Goal: Browse casually

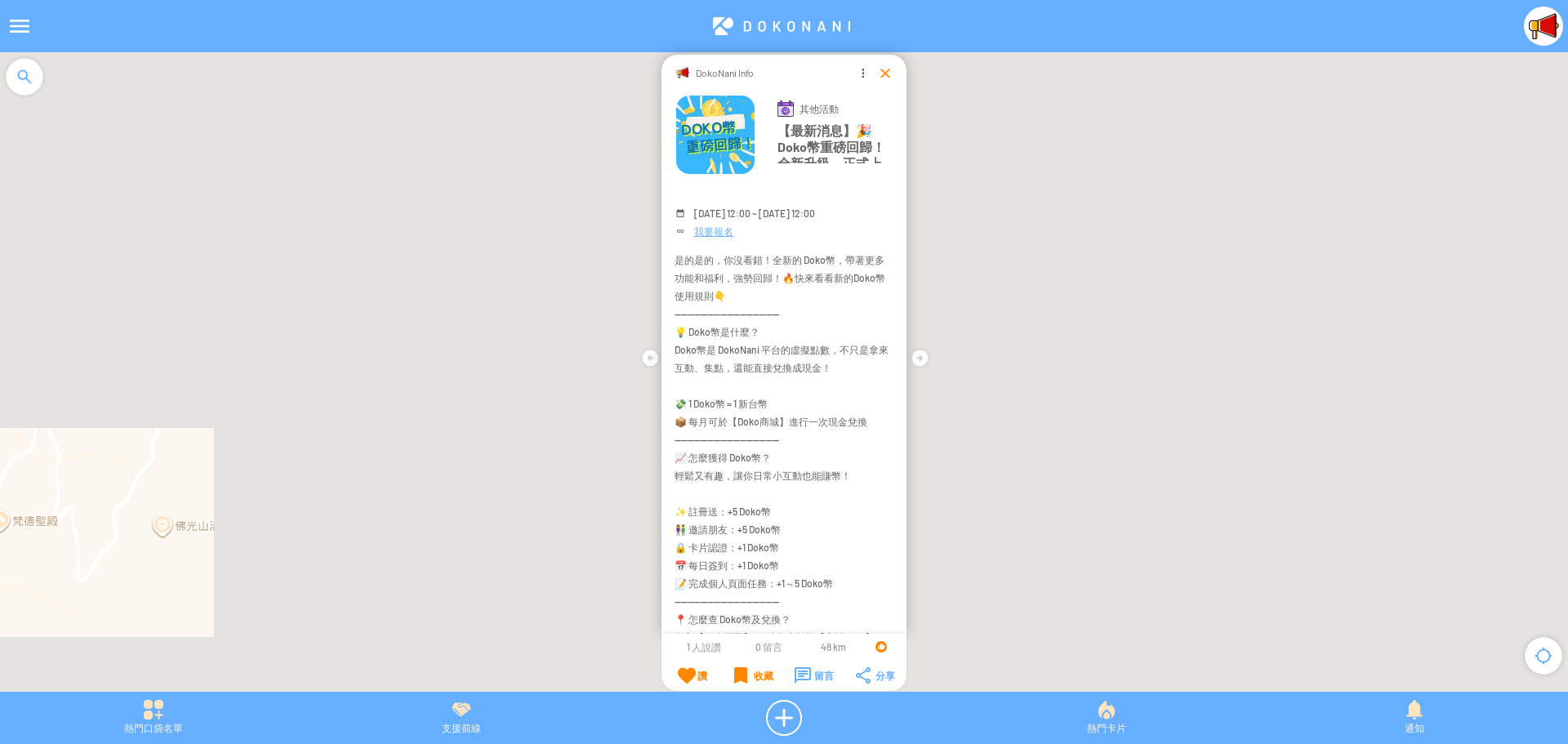
click at [885, 73] on div at bounding box center [885, 73] width 16 height 16
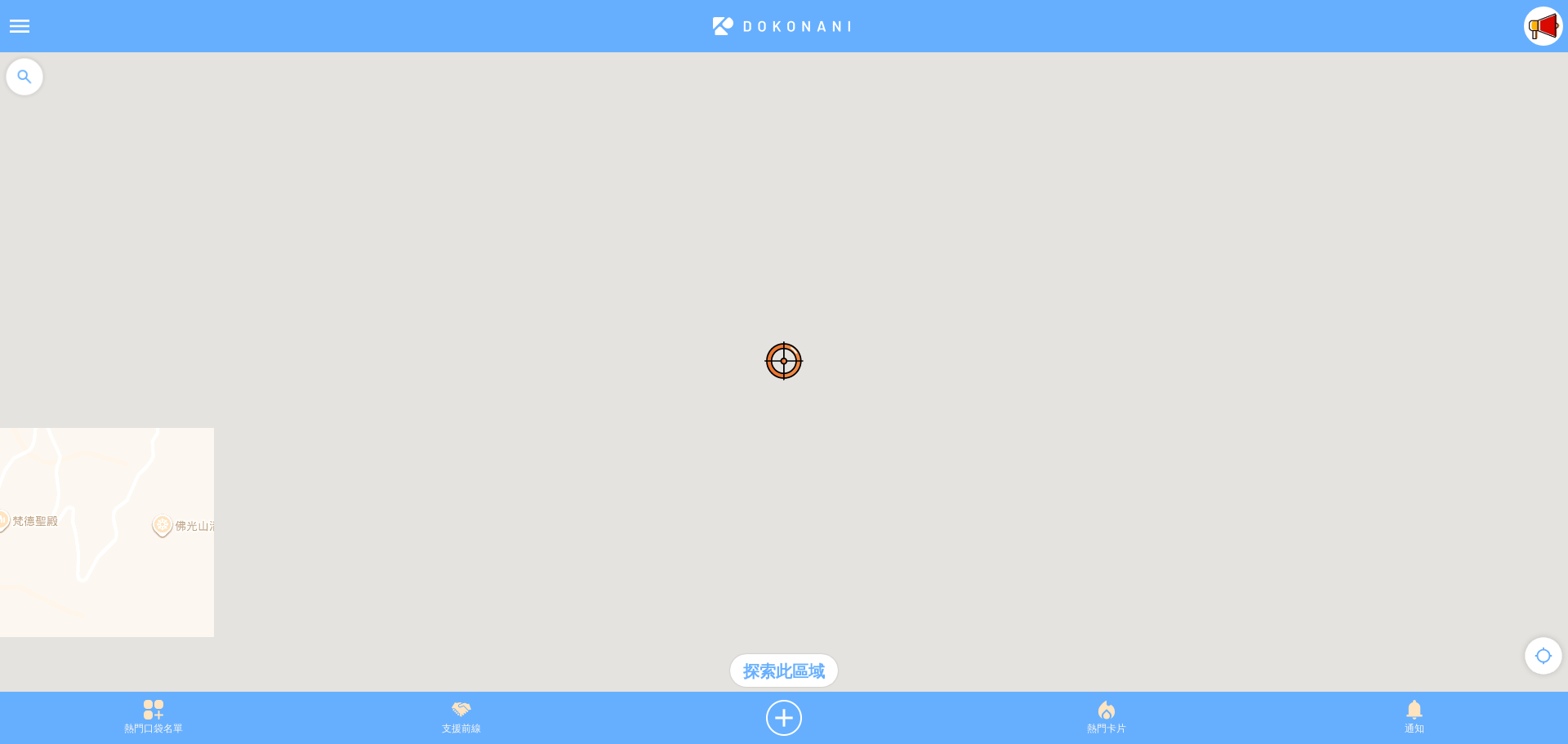
click at [1547, 27] on img at bounding box center [1543, 26] width 39 height 39
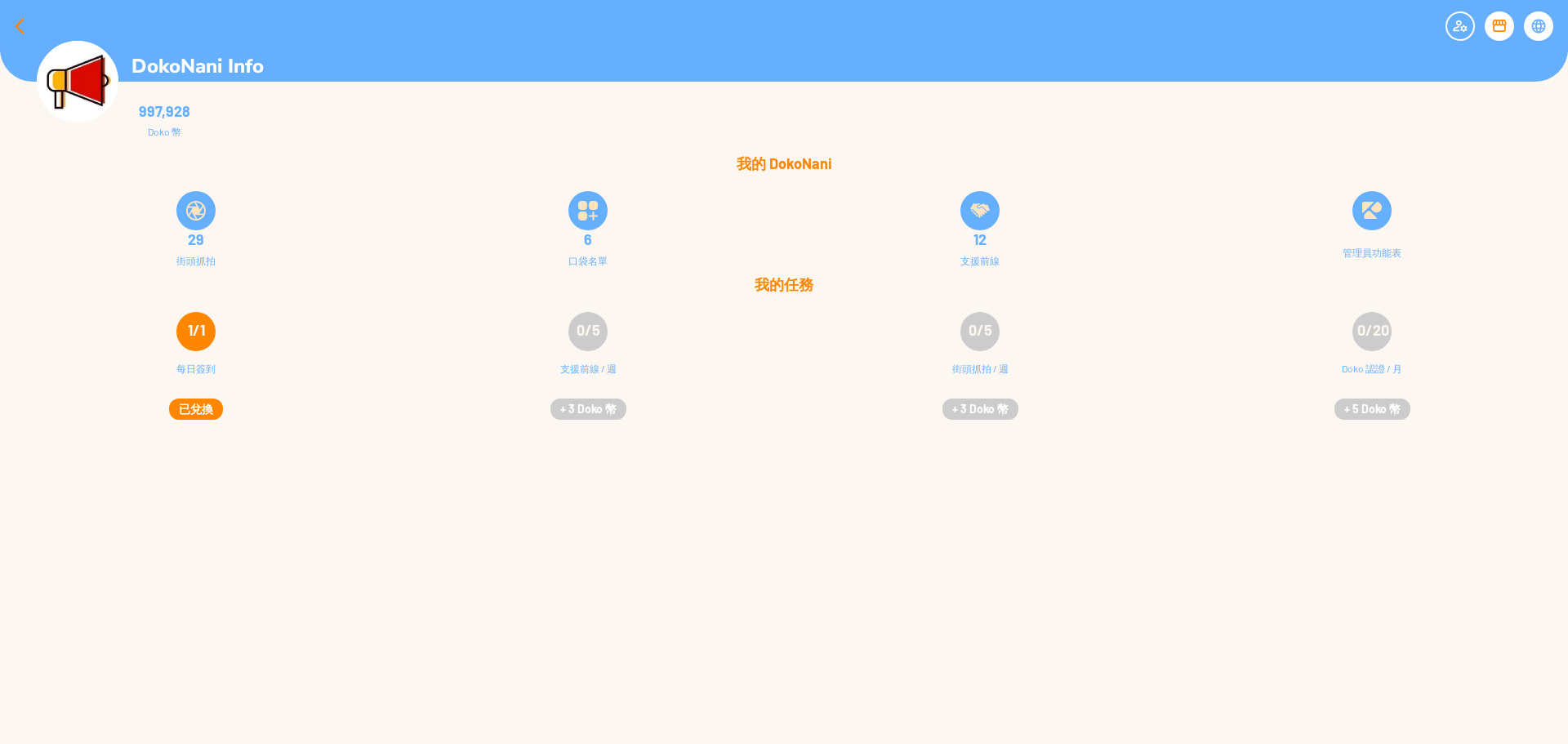
click at [16, 29] on div at bounding box center [19, 26] width 39 height 39
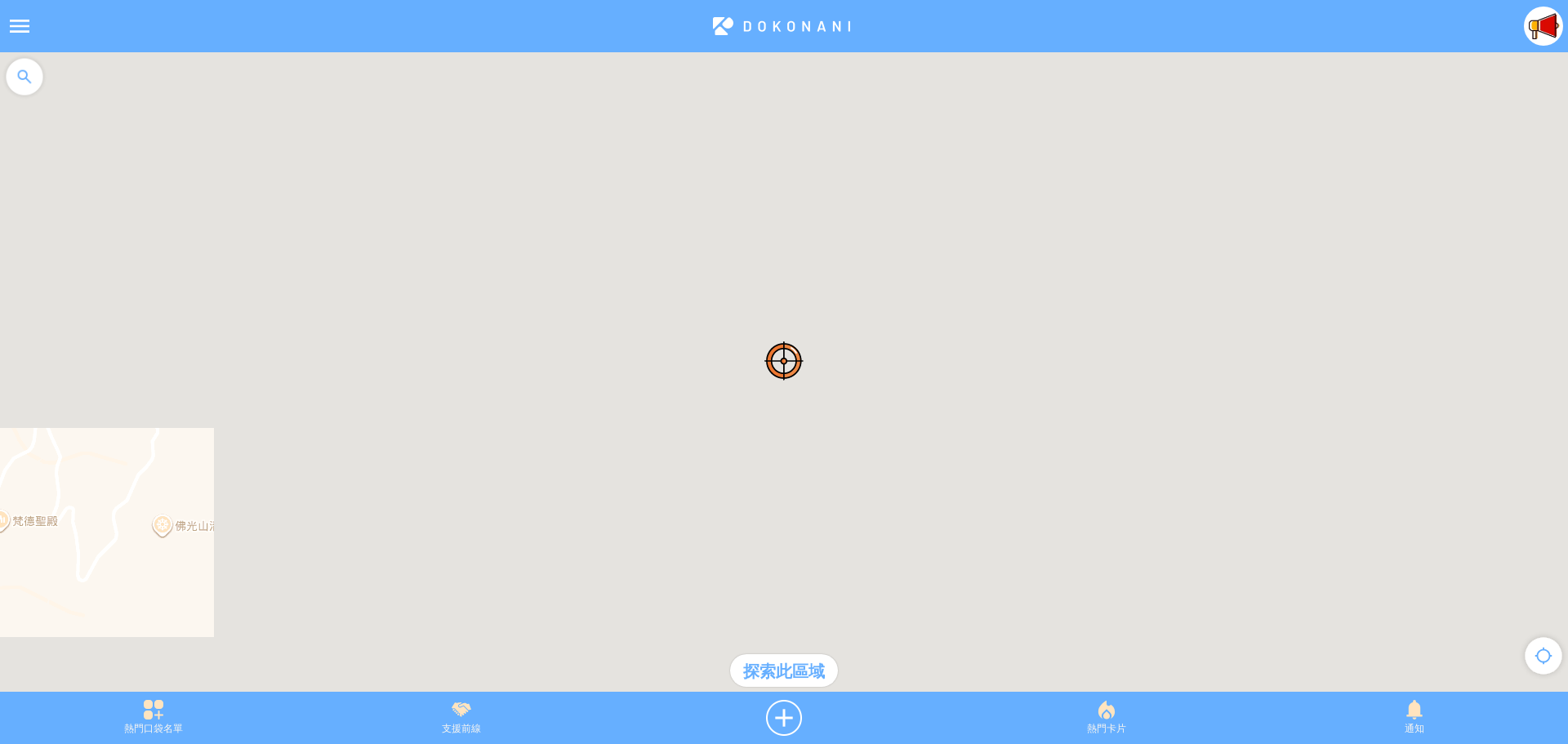
click at [804, 22] on div at bounding box center [781, 26] width 1485 height 39
click at [763, 28] on div at bounding box center [781, 26] width 1485 height 39
click at [12, 22] on div at bounding box center [19, 26] width 39 height 39
